Goal: Find specific page/section: Find specific page/section

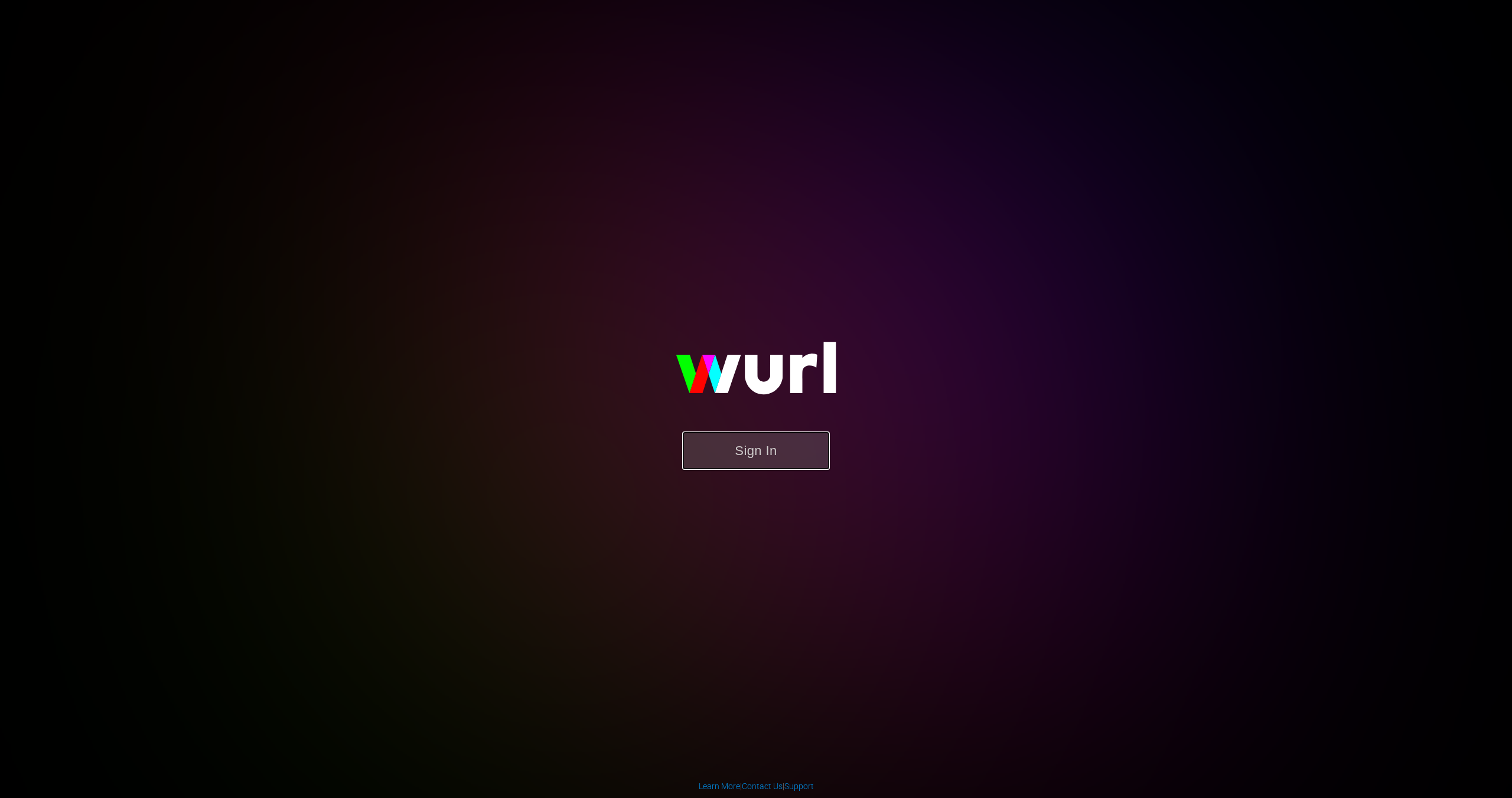
click at [795, 452] on button "Sign In" at bounding box center [756, 451] width 148 height 39
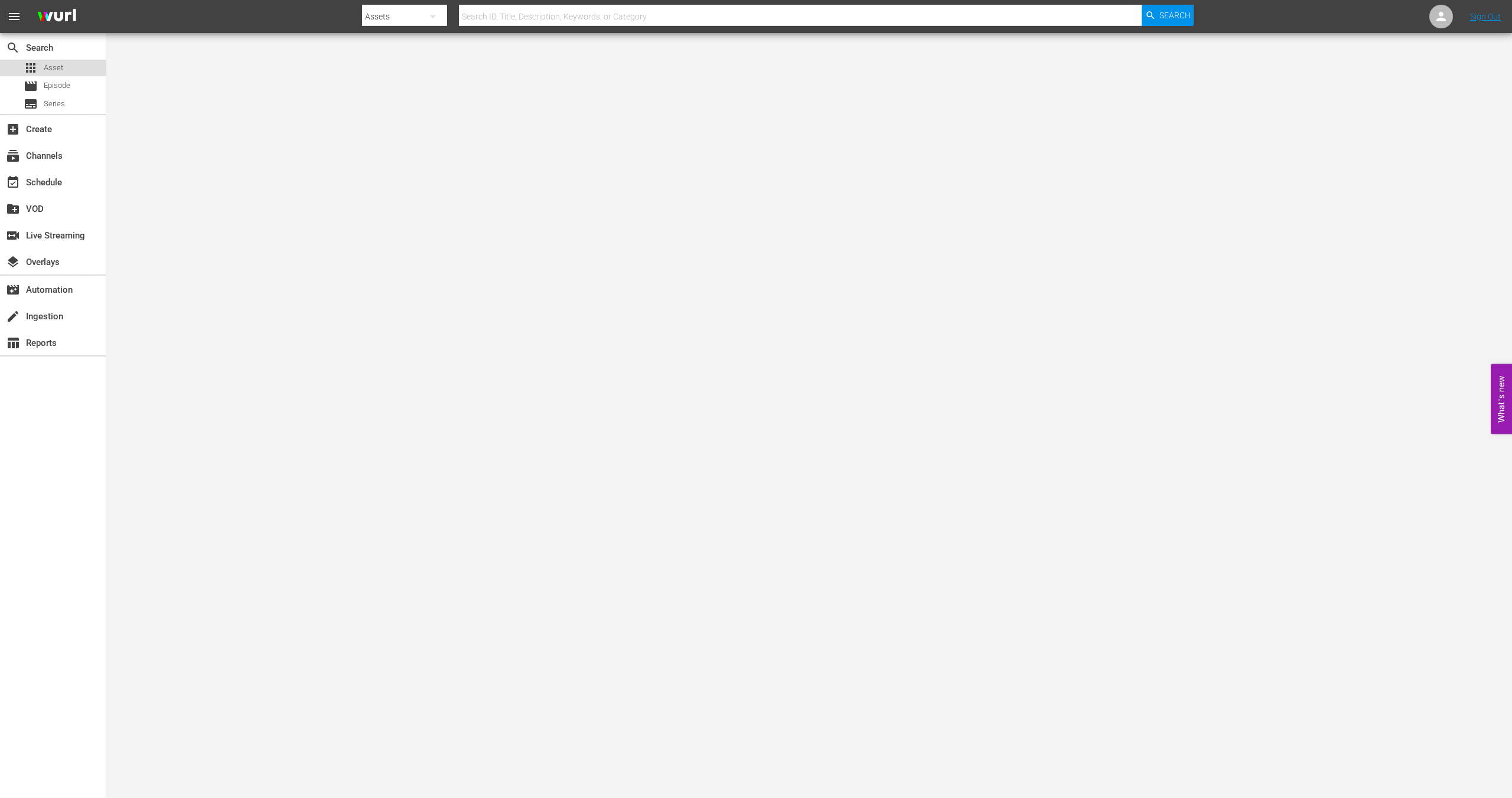
click at [49, 68] on span "Asset" at bounding box center [53, 68] width 19 height 12
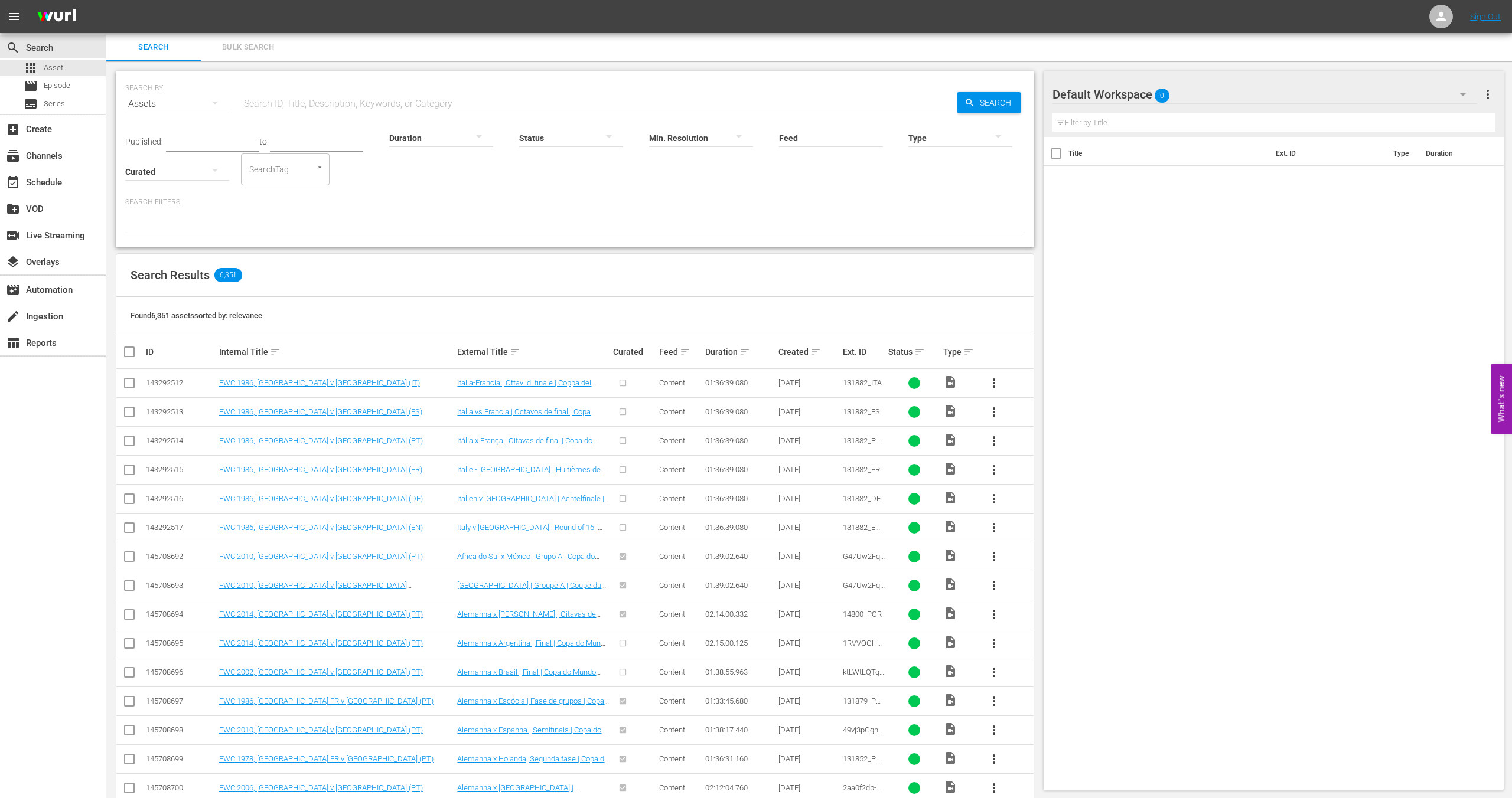
click at [263, 353] on div "Internal Title sort" at bounding box center [336, 352] width 235 height 14
click at [319, 169] on icon "Open" at bounding box center [320, 167] width 9 height 9
click at [193, 178] on div at bounding box center [177, 171] width 104 height 33
click at [298, 221] on div "Curated Uncurated" at bounding box center [756, 399] width 1512 height 798
click at [836, 138] on input "Feed" at bounding box center [831, 139] width 104 height 43
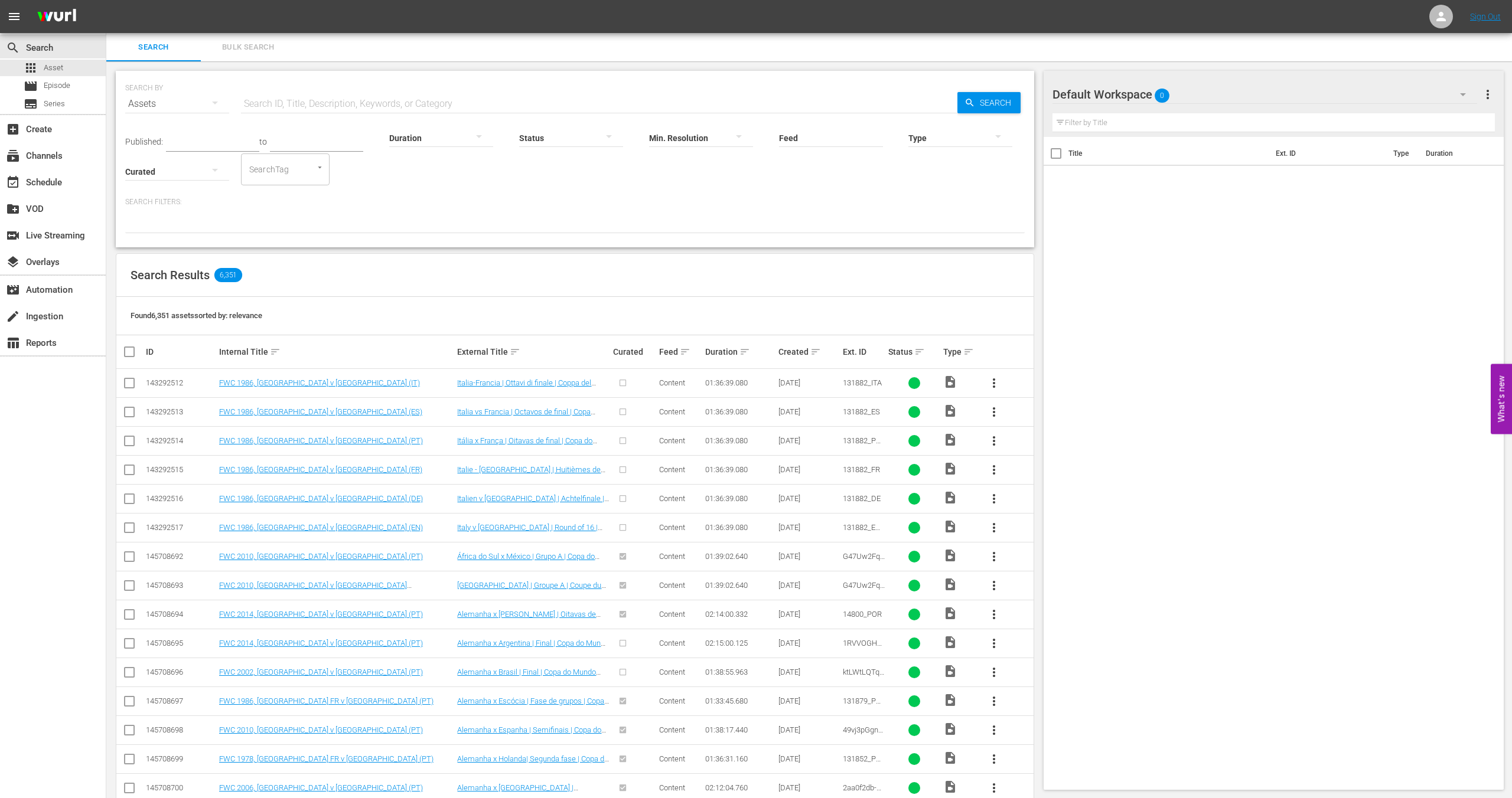
click at [950, 139] on div at bounding box center [960, 138] width 104 height 33
click at [959, 133] on div "Video" at bounding box center [960, 136] width 104 height 19
click at [805, 133] on input "Feed" at bounding box center [831, 139] width 104 height 43
click at [383, 174] on div "Published: to Duration Status Min. Resolution Feed Feed Title Type Video Curate…" at bounding box center [575, 151] width 899 height 67
click at [291, 104] on input "text" at bounding box center [600, 104] width 717 height 29
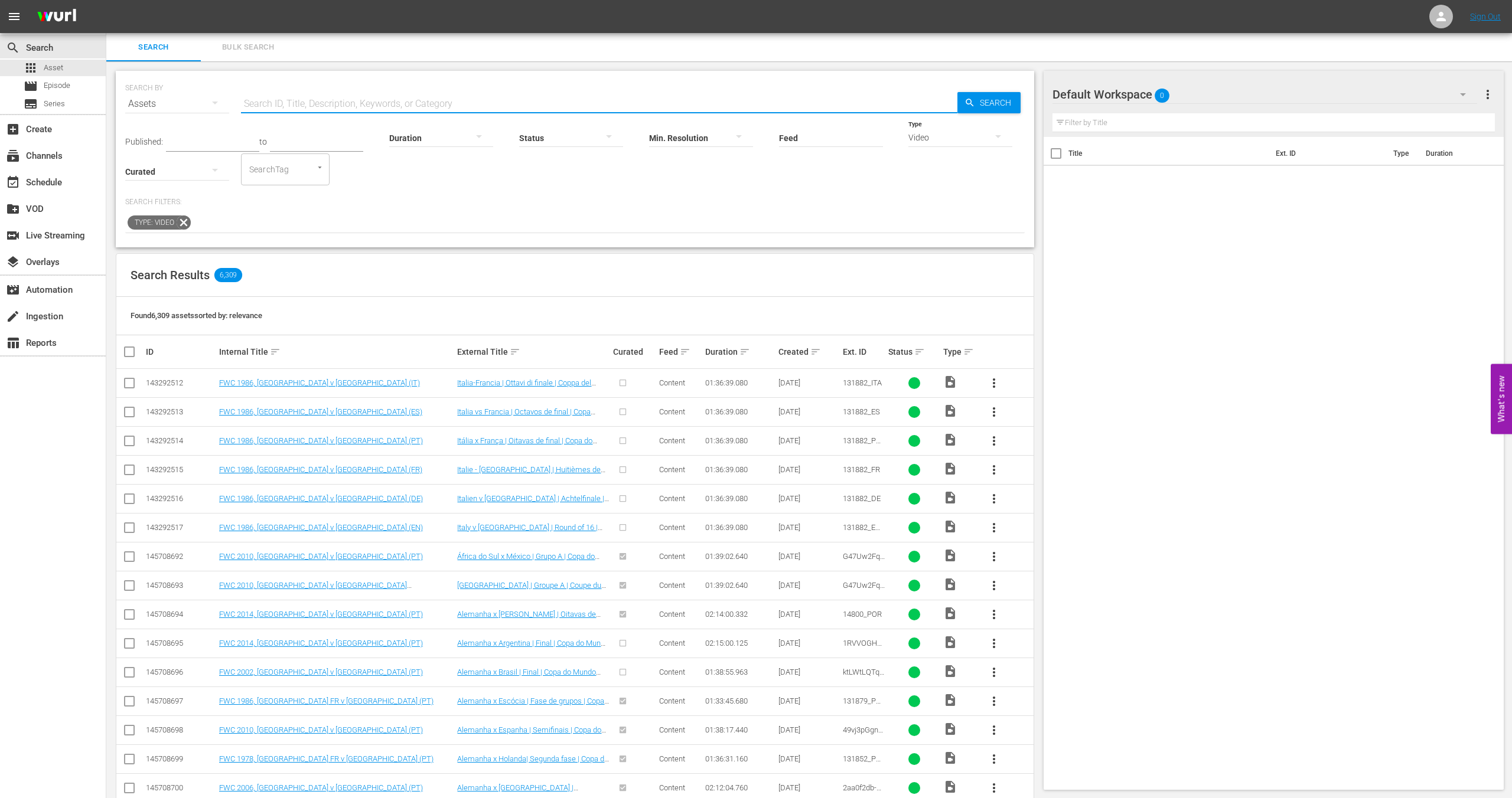
click at [216, 99] on icon "button" at bounding box center [215, 103] width 14 height 14
click at [216, 99] on div "Channels Series Episodes Assets" at bounding box center [756, 399] width 1512 height 798
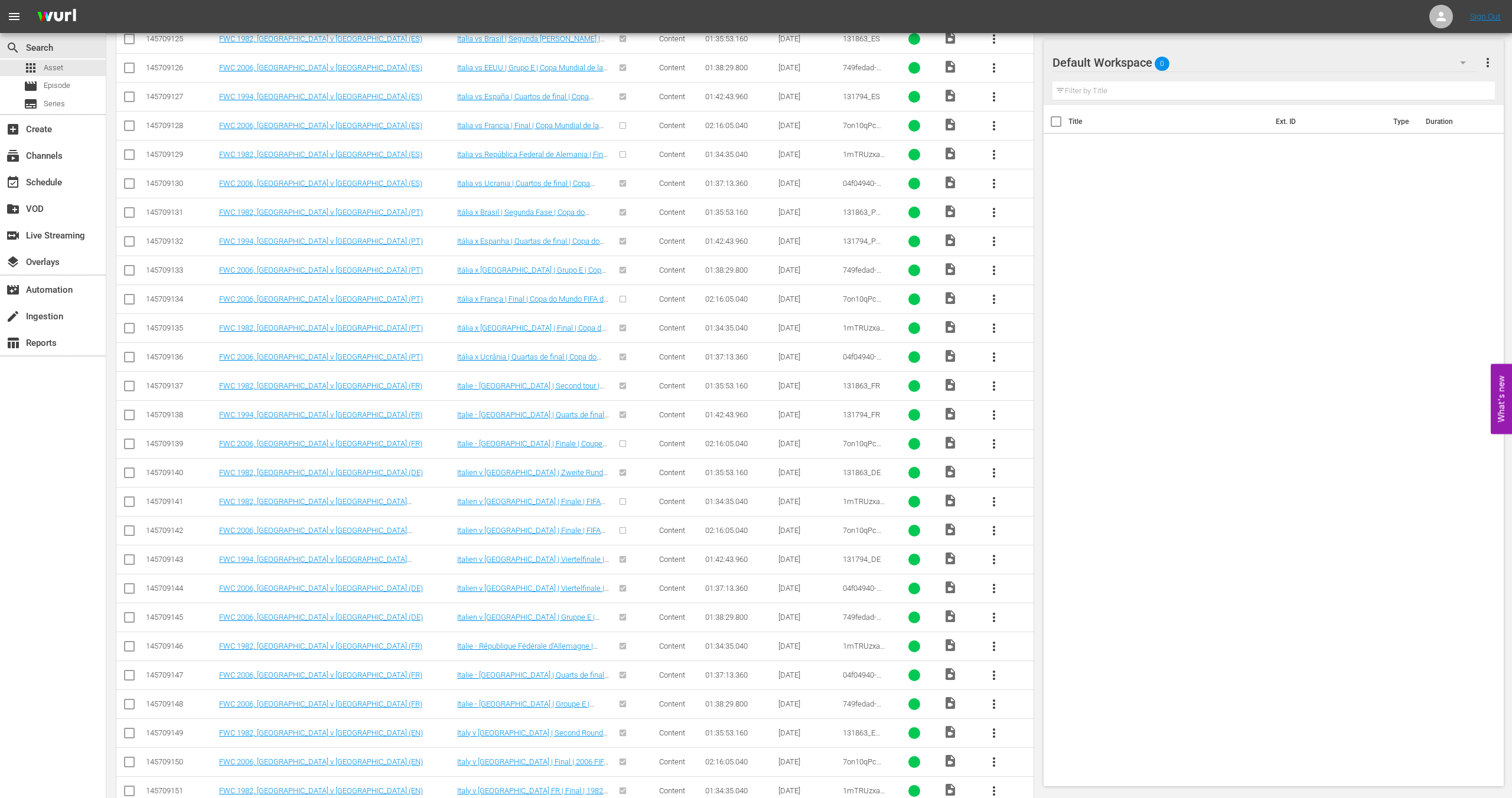
scroll to position [13510, 0]
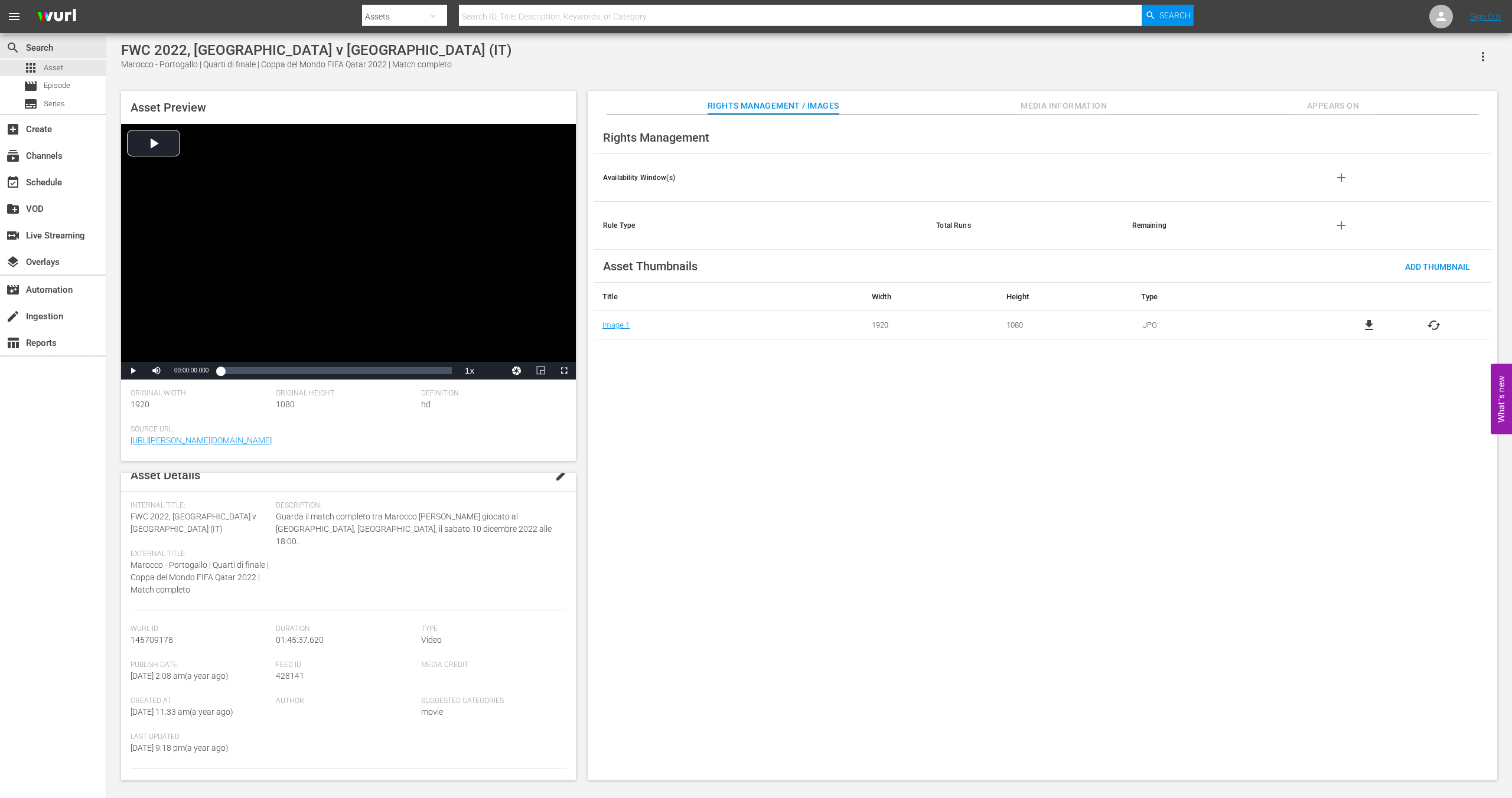
scroll to position [114, 0]
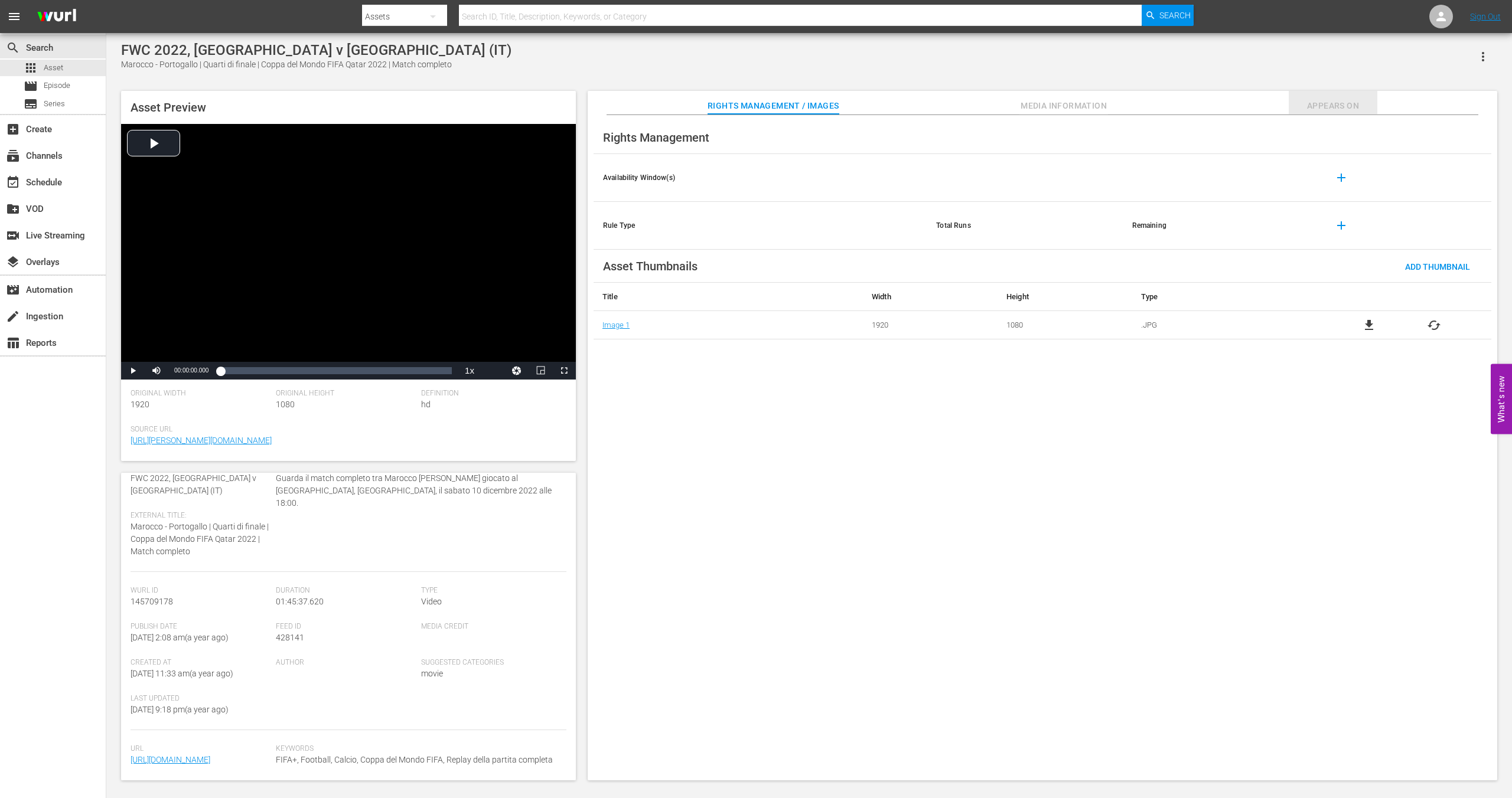
click at [1316, 107] on span "Appears On" at bounding box center [1333, 106] width 89 height 15
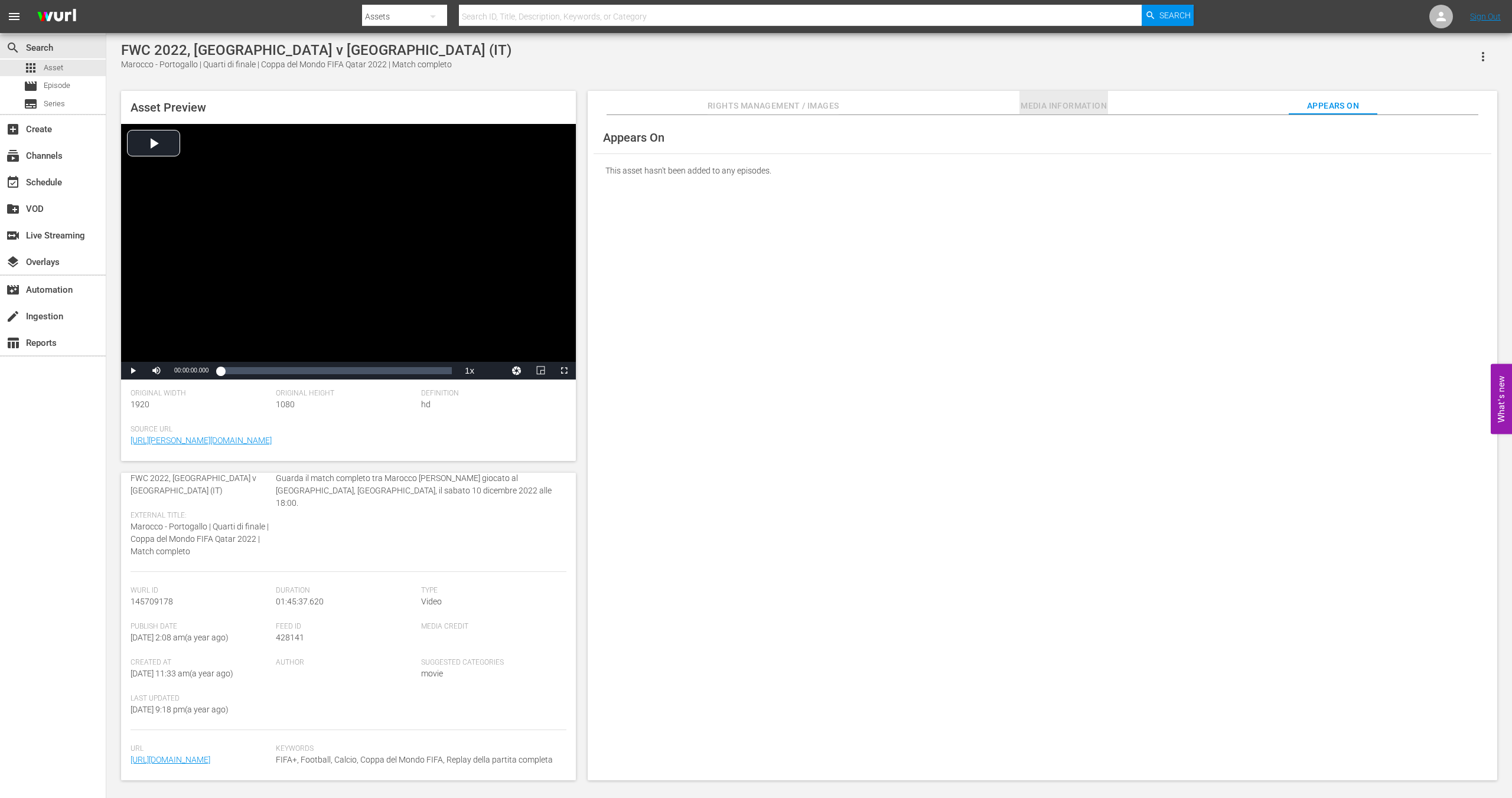
click at [1092, 107] on span "Media Information" at bounding box center [1064, 106] width 89 height 15
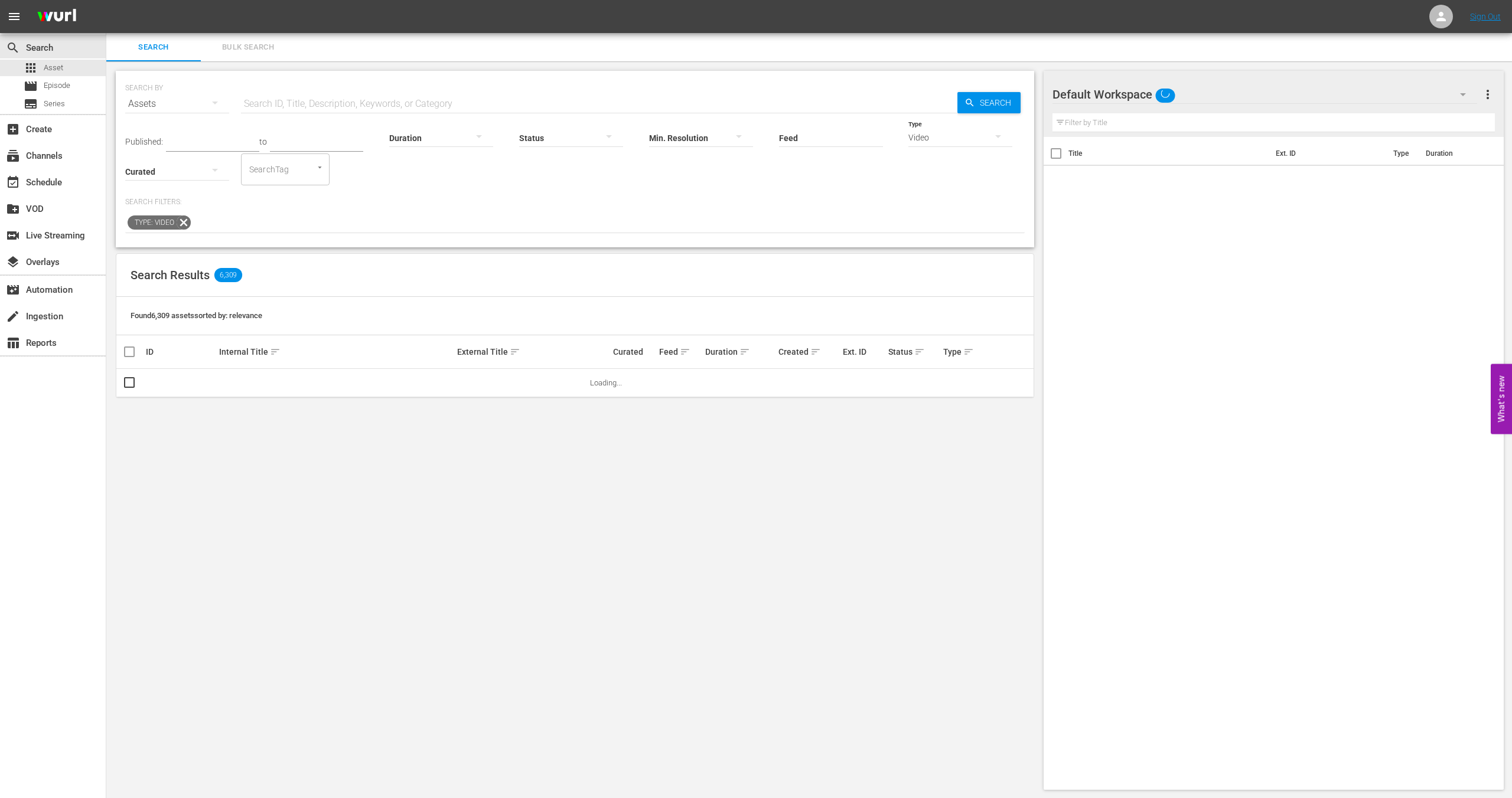
scroll to position [1, 0]
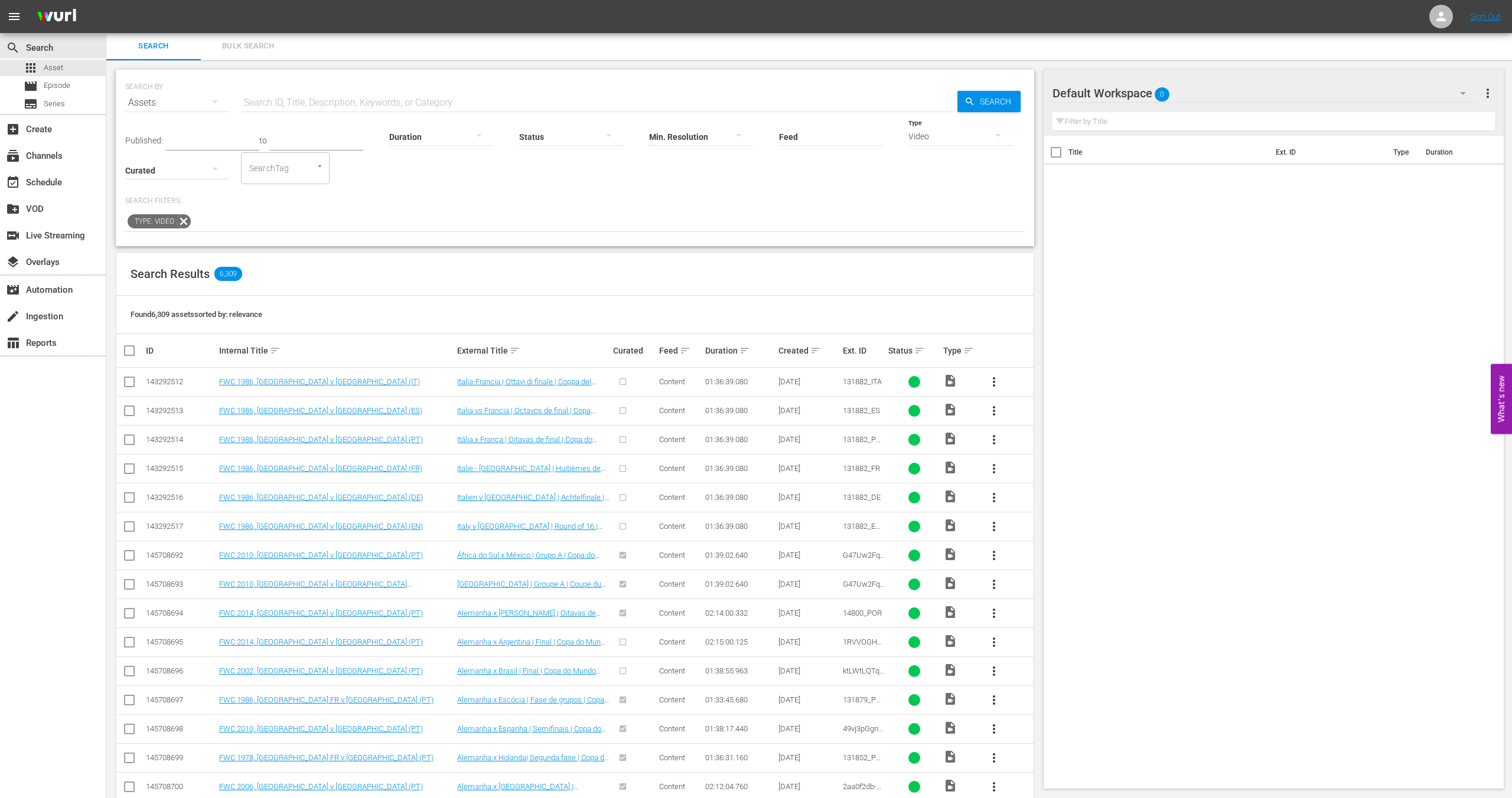
click at [311, 99] on input "text" at bounding box center [600, 103] width 717 height 29
type input "original"
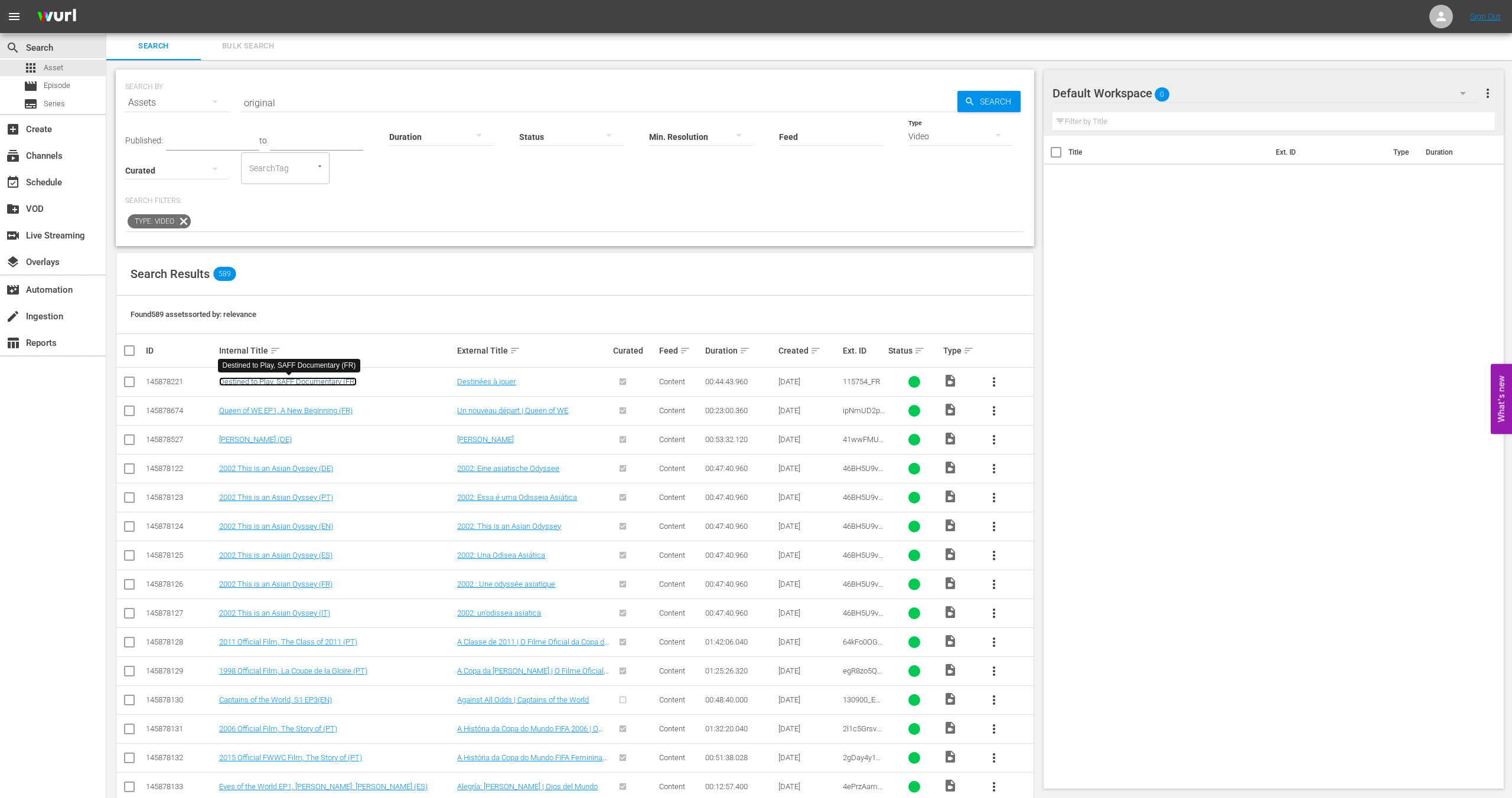
click at [273, 383] on link "Destined to Play, SAFF Documentary (FR)" at bounding box center [288, 382] width 138 height 9
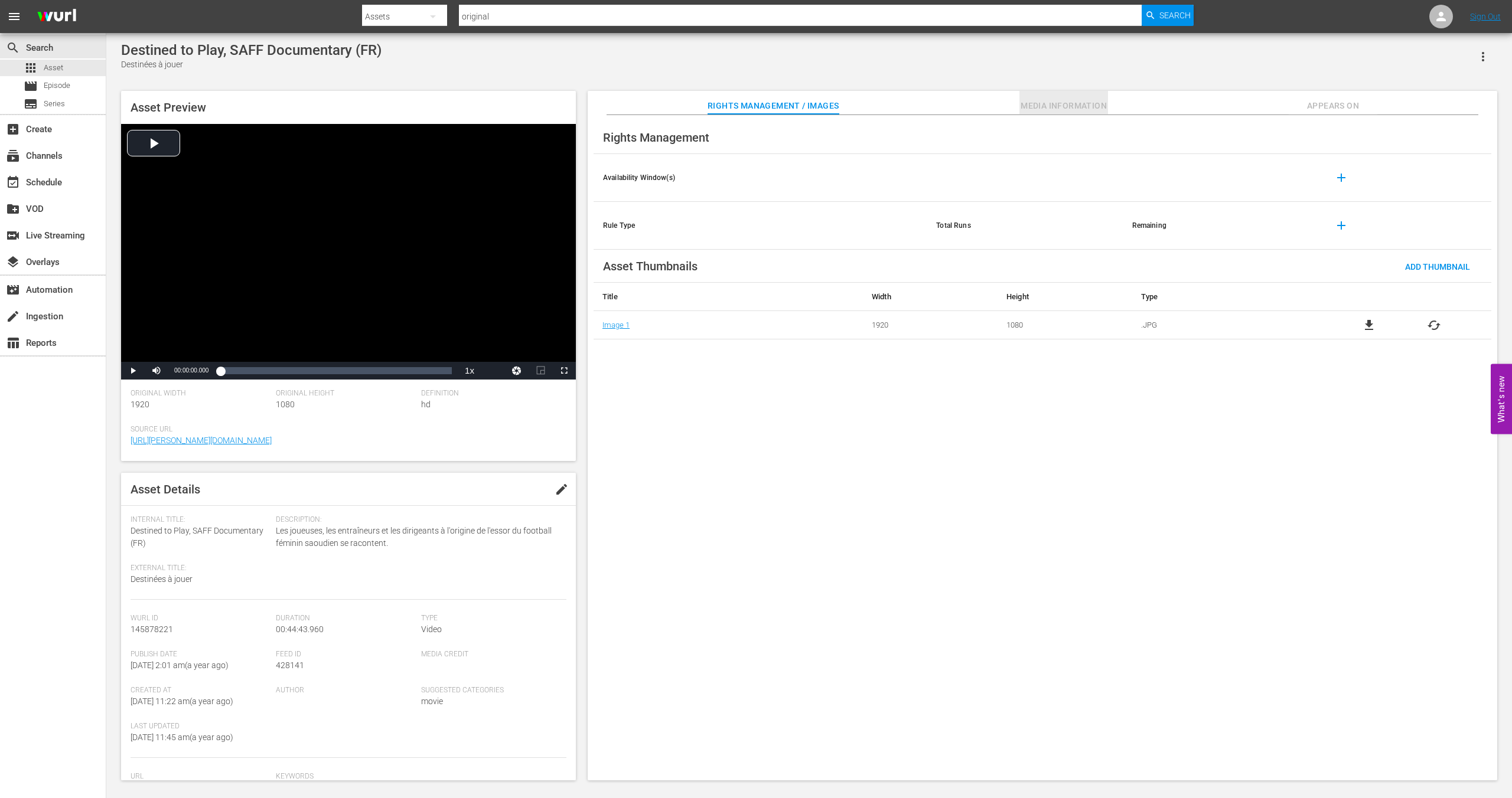
click at [1063, 103] on span "Media Information" at bounding box center [1064, 106] width 89 height 15
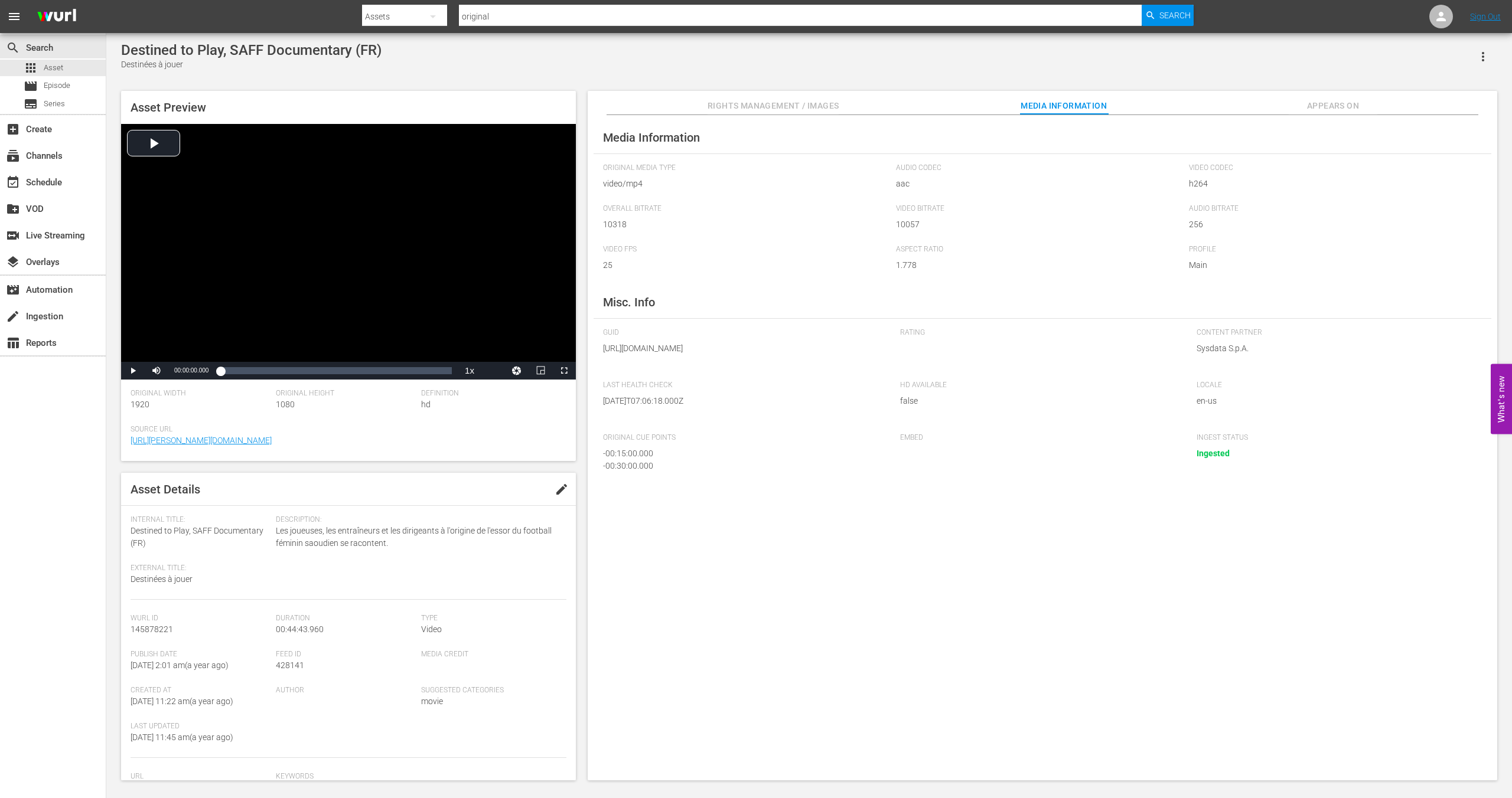
click at [813, 103] on span "Rights Management / Images" at bounding box center [773, 106] width 131 height 15
